Goal: Information Seeking & Learning: Learn about a topic

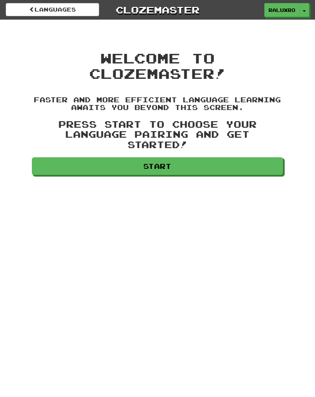
click at [228, 157] on link "Start" at bounding box center [157, 166] width 251 height 18
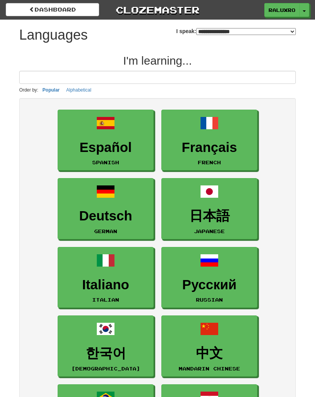
select select "*******"
click at [208, 79] on input at bounding box center [157, 77] width 277 height 13
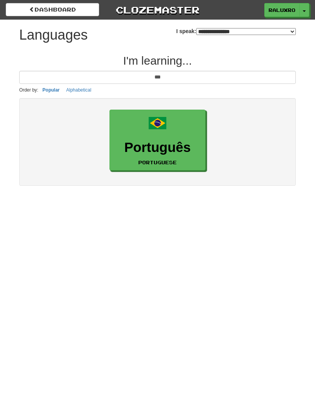
type input "***"
click at [159, 133] on link "Português Portuguese" at bounding box center [158, 140] width 96 height 61
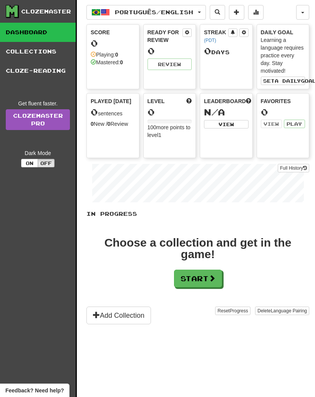
click at [46, 71] on link "Cloze-Reading" at bounding box center [38, 70] width 76 height 19
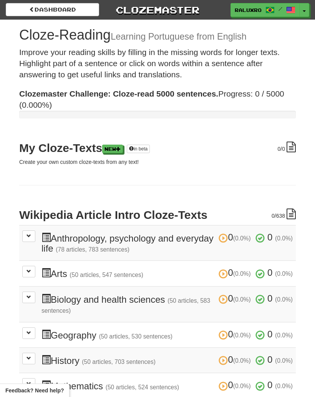
click at [66, 8] on link "Dashboard" at bounding box center [52, 9] width 93 height 13
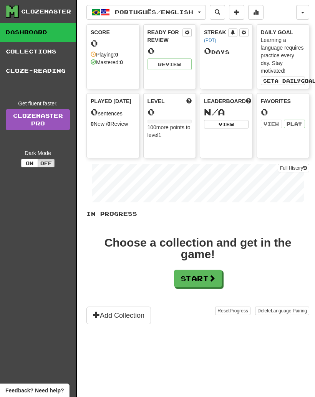
click at [40, 56] on link "Collections" at bounding box center [38, 51] width 76 height 19
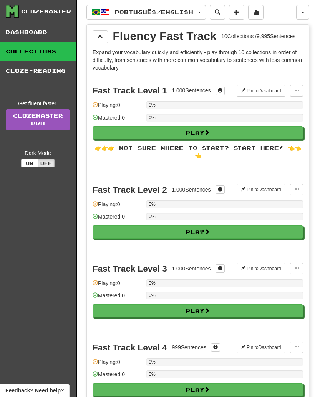
click at [259, 12] on button at bounding box center [255, 12] width 15 height 15
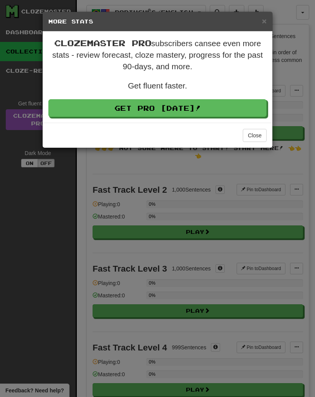
click at [300, 188] on div "× More Stats Clozemaster Pro subscribers can see even more stats - review forec…" at bounding box center [157, 198] width 315 height 397
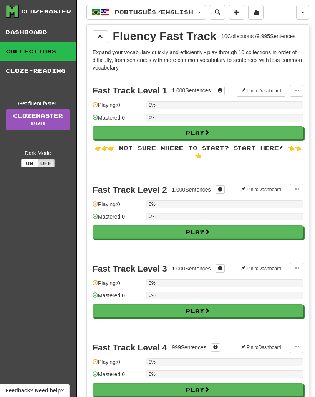
click at [294, 14] on div "Português / English Português / English Streak: 0 Review: 0 Points today: 0 Lan…" at bounding box center [191, 12] width 210 height 15
click at [301, 8] on button "button" at bounding box center [302, 12] width 13 height 15
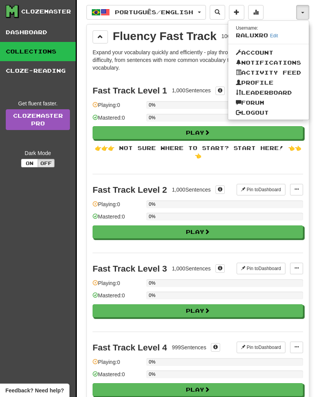
click at [268, 83] on link "Profile" at bounding box center [268, 83] width 81 height 10
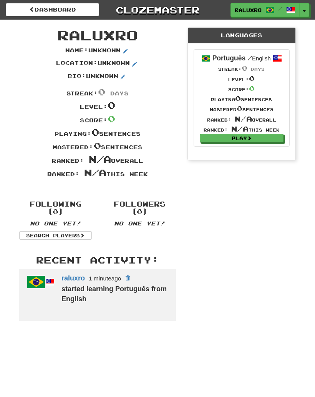
click at [52, 7] on link "Dashboard" at bounding box center [52, 9] width 93 height 13
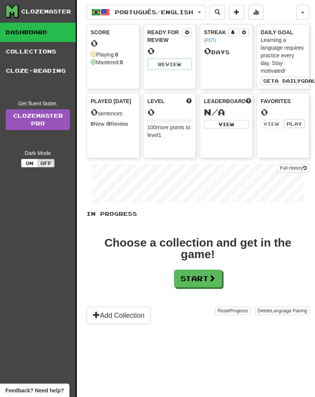
click at [56, 72] on link "Cloze-Reading" at bounding box center [38, 70] width 76 height 19
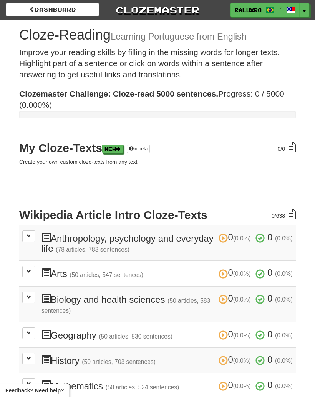
click at [199, 239] on h3 "0 (0.0%) 0 (0.0%) Anthropology, psychology and everyday life (78 articles, 783 …" at bounding box center [167, 243] width 251 height 22
click at [31, 234] on span at bounding box center [29, 235] width 5 height 5
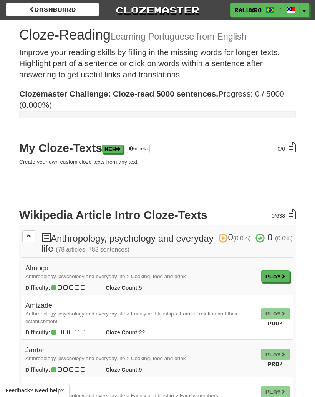
click at [277, 274] on link "Play" at bounding box center [275, 276] width 28 height 12
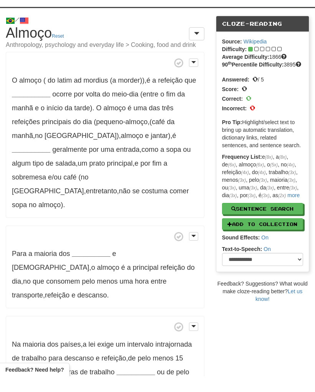
scroll to position [18, 0]
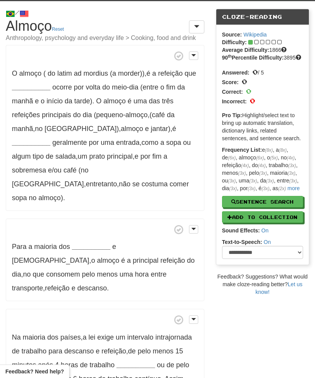
click at [28, 113] on span "refeições" at bounding box center [26, 115] width 28 height 8
click at [39, 111] on span "refeições" at bounding box center [26, 115] width 28 height 8
click at [27, 116] on span "refeições" at bounding box center [26, 115] width 28 height 8
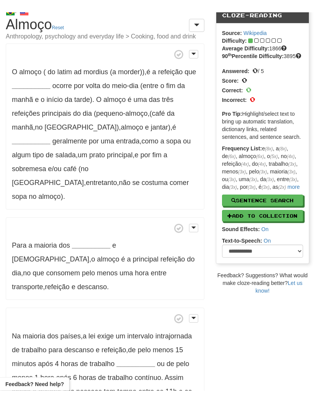
scroll to position [0, 0]
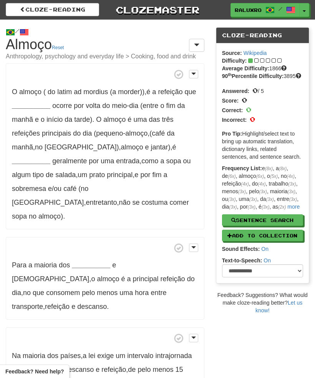
click at [25, 104] on strong "__________" at bounding box center [31, 106] width 38 height 8
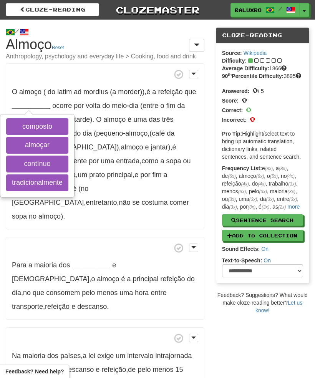
click at [39, 180] on button "tradicionalmente" at bounding box center [37, 182] width 62 height 17
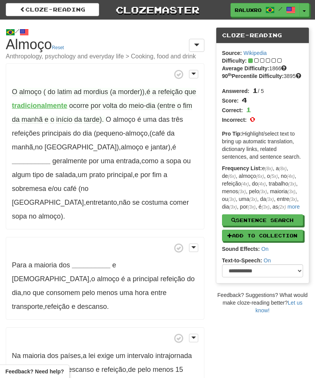
click at [50, 157] on strong "__________" at bounding box center [31, 161] width 38 height 8
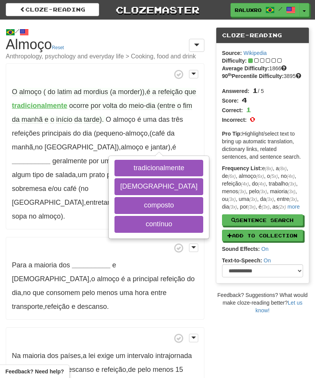
click at [158, 208] on button "composto" at bounding box center [159, 205] width 89 height 17
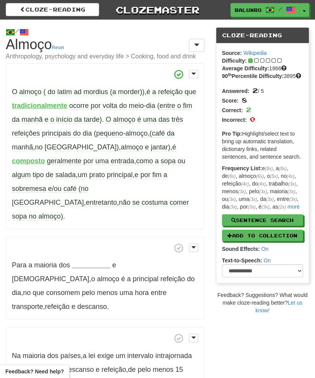
click at [82, 261] on strong "__________" at bounding box center [91, 265] width 38 height 8
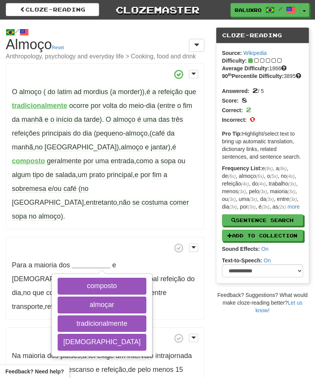
click at [101, 334] on button "[DEMOGRAPHIC_DATA]" at bounding box center [102, 342] width 89 height 17
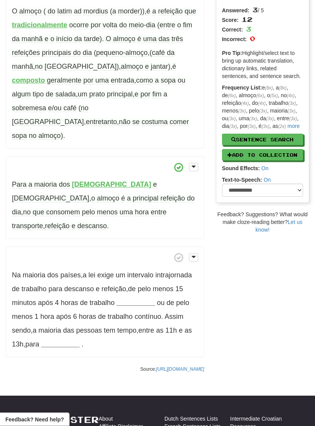
scroll to position [81, 0]
click at [70, 222] on span "refeição" at bounding box center [57, 226] width 25 height 8
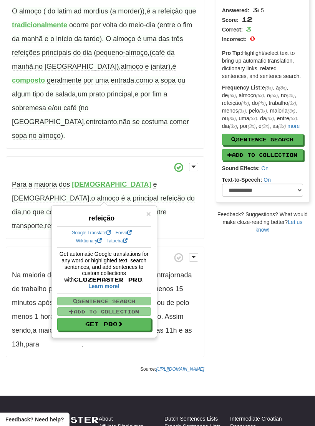
click at [241, 282] on div "/ Cloze-[GEOGRAPHIC_DATA] Almoço Reset Anthropology, psychology and everyday li…" at bounding box center [157, 158] width 315 height 438
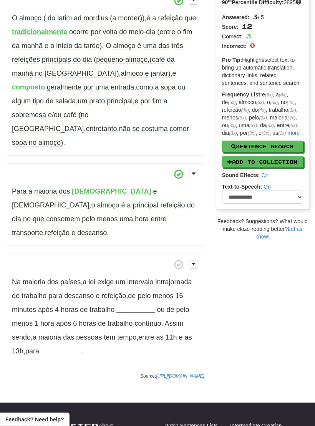
scroll to position [144, 0]
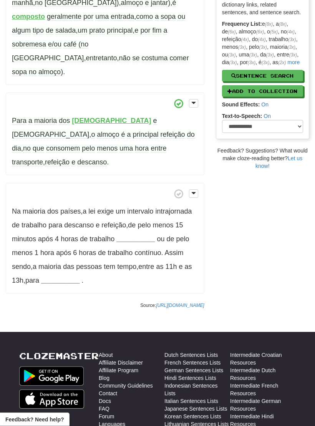
click at [135, 236] on strong "__________" at bounding box center [135, 240] width 38 height 8
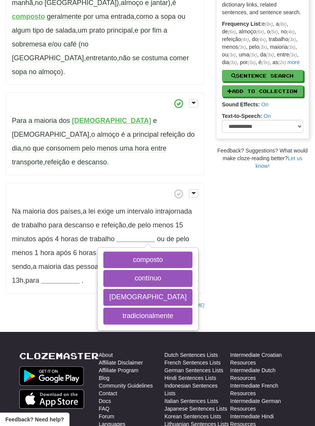
click at [273, 249] on div "/ Cloze-[GEOGRAPHIC_DATA] Almoço Reset Anthropology, psychology and everyday li…" at bounding box center [157, 94] width 315 height 438
